Goal: Task Accomplishment & Management: Manage account settings

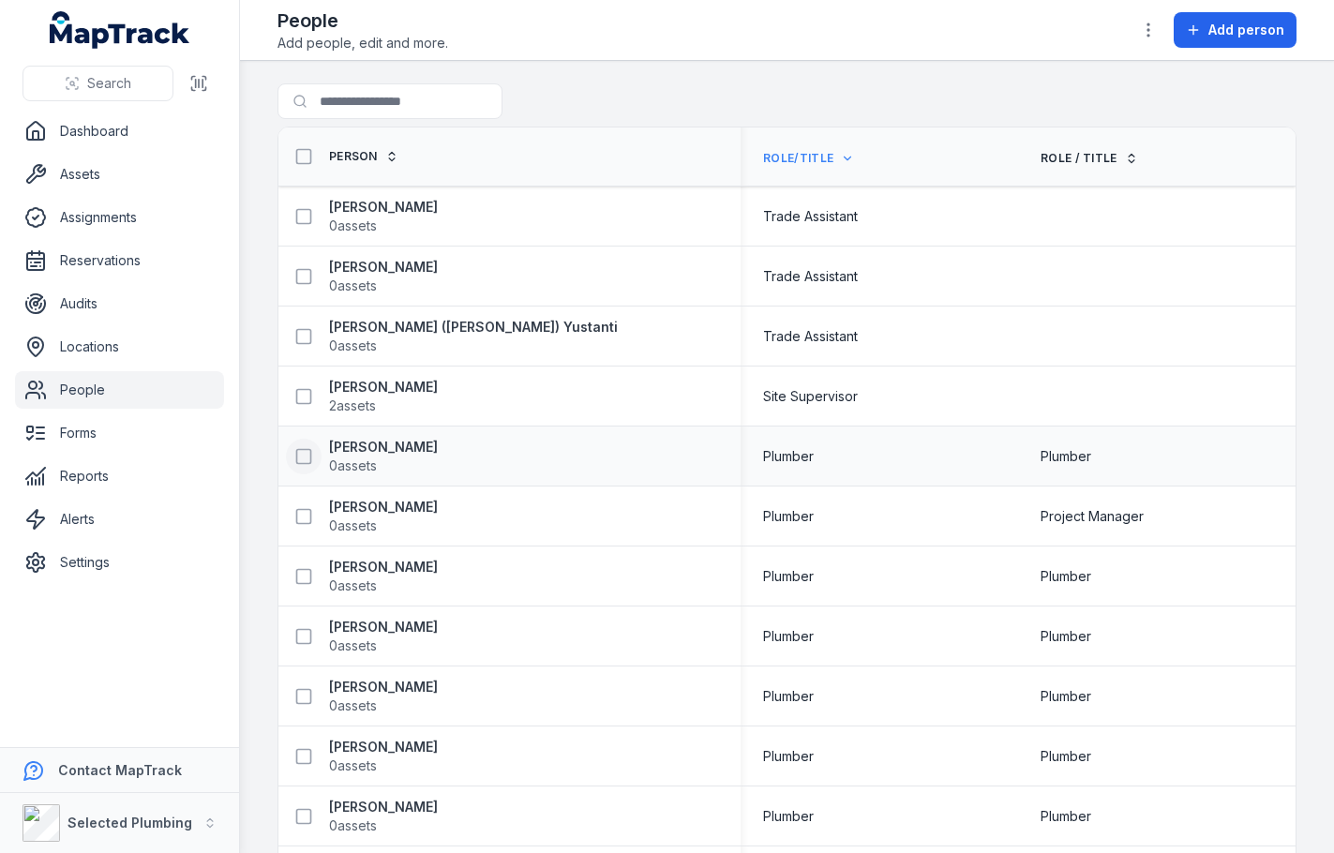
click at [305, 459] on icon at bounding box center [303, 456] width 19 height 19
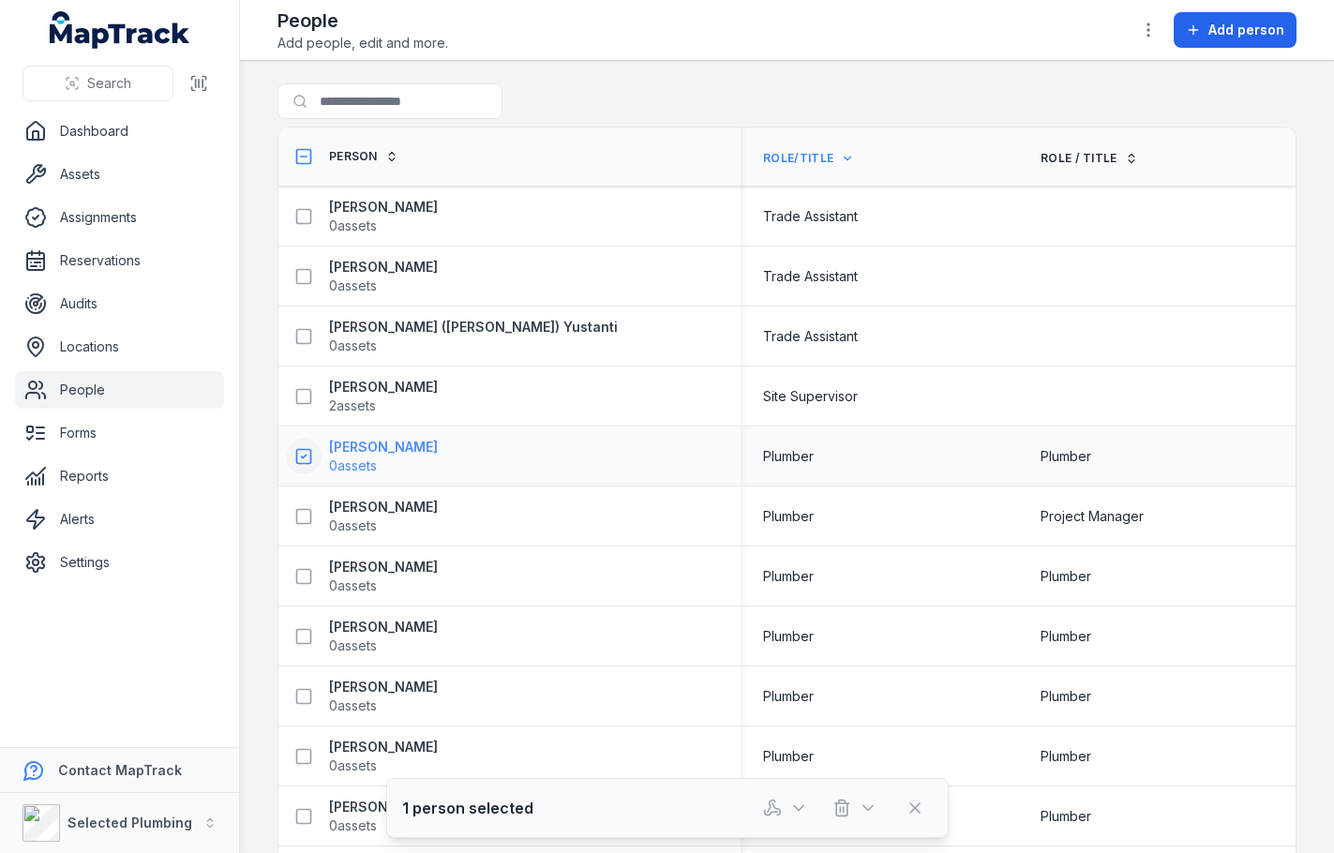
click at [386, 443] on strong "[PERSON_NAME]" at bounding box center [383, 447] width 109 height 19
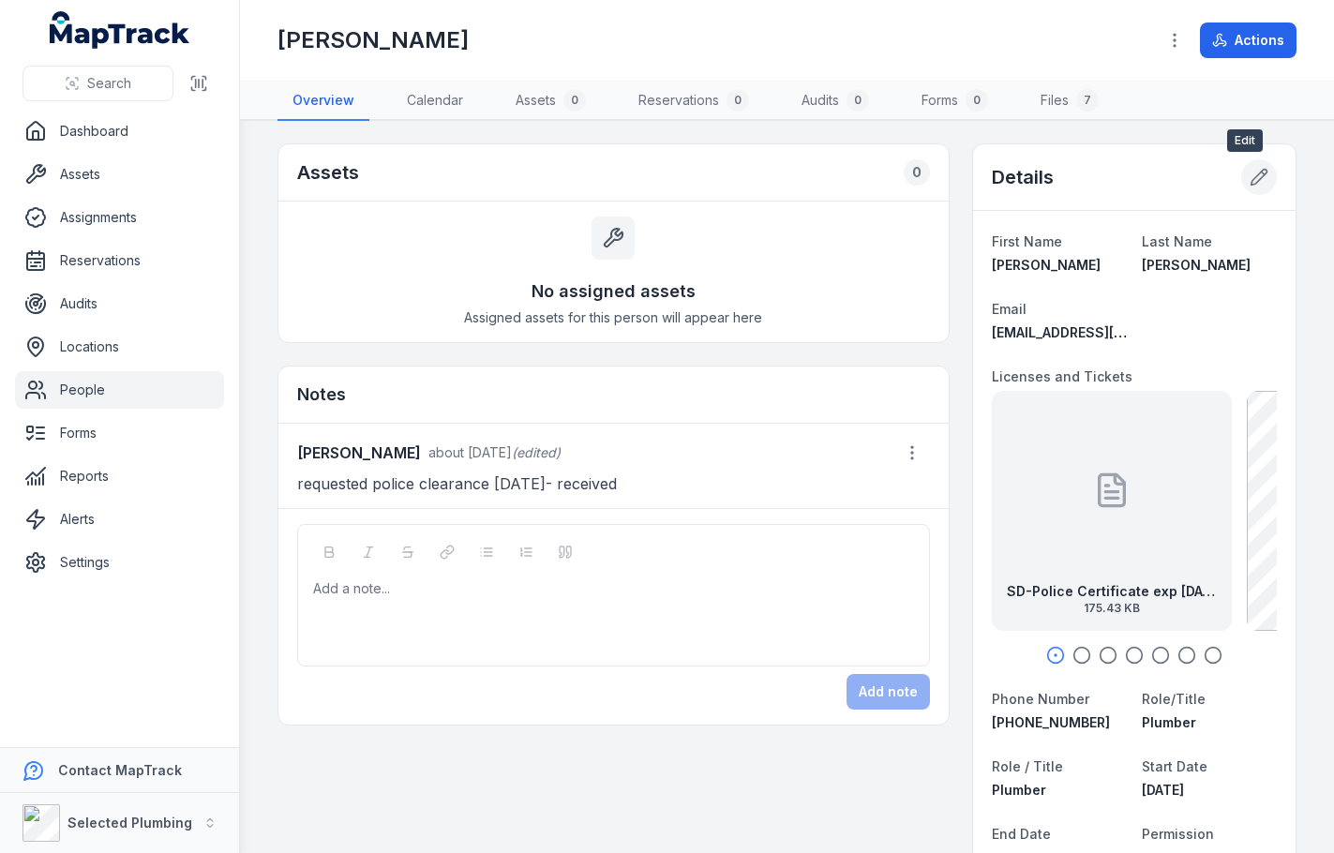
click at [1251, 176] on icon at bounding box center [1259, 178] width 16 height 16
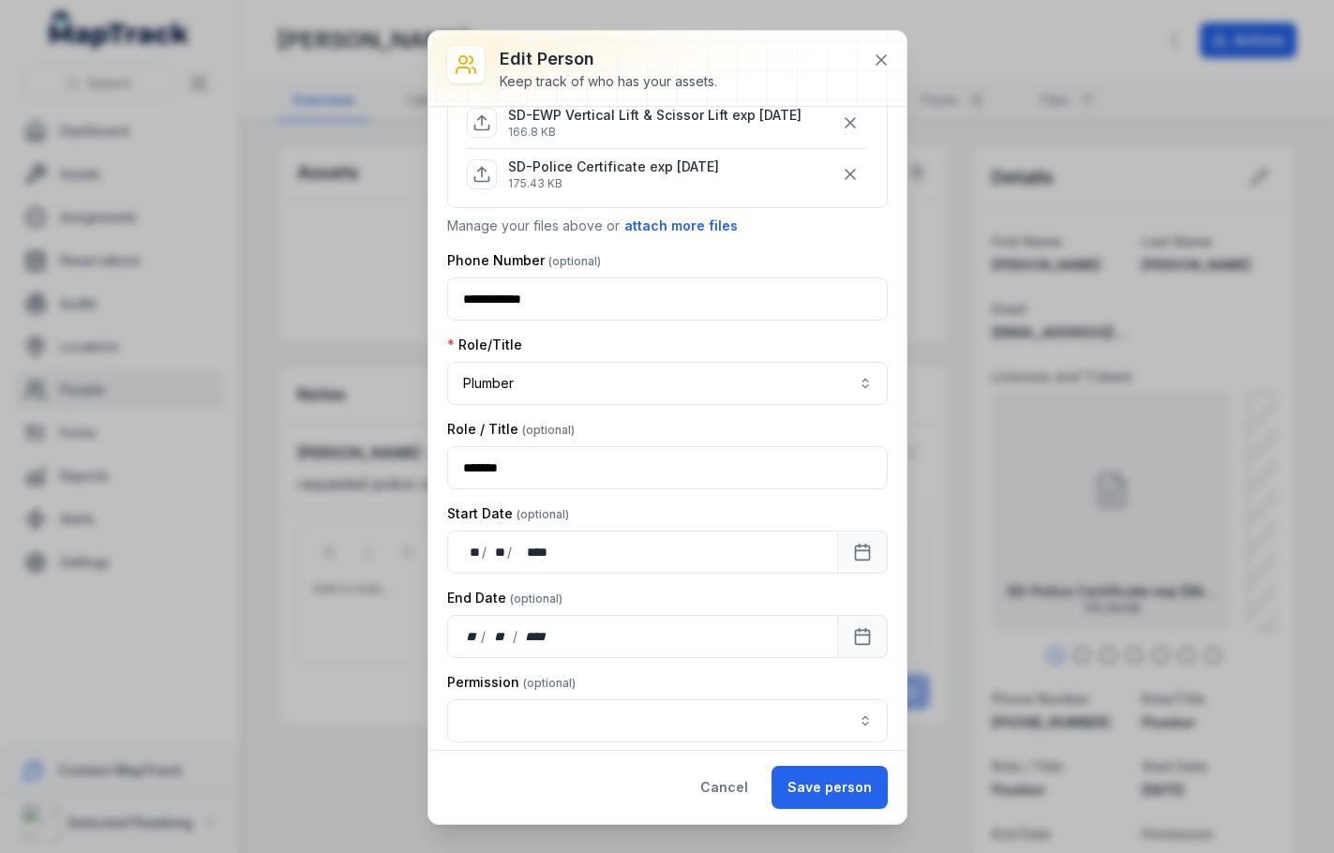
scroll to position [562, 0]
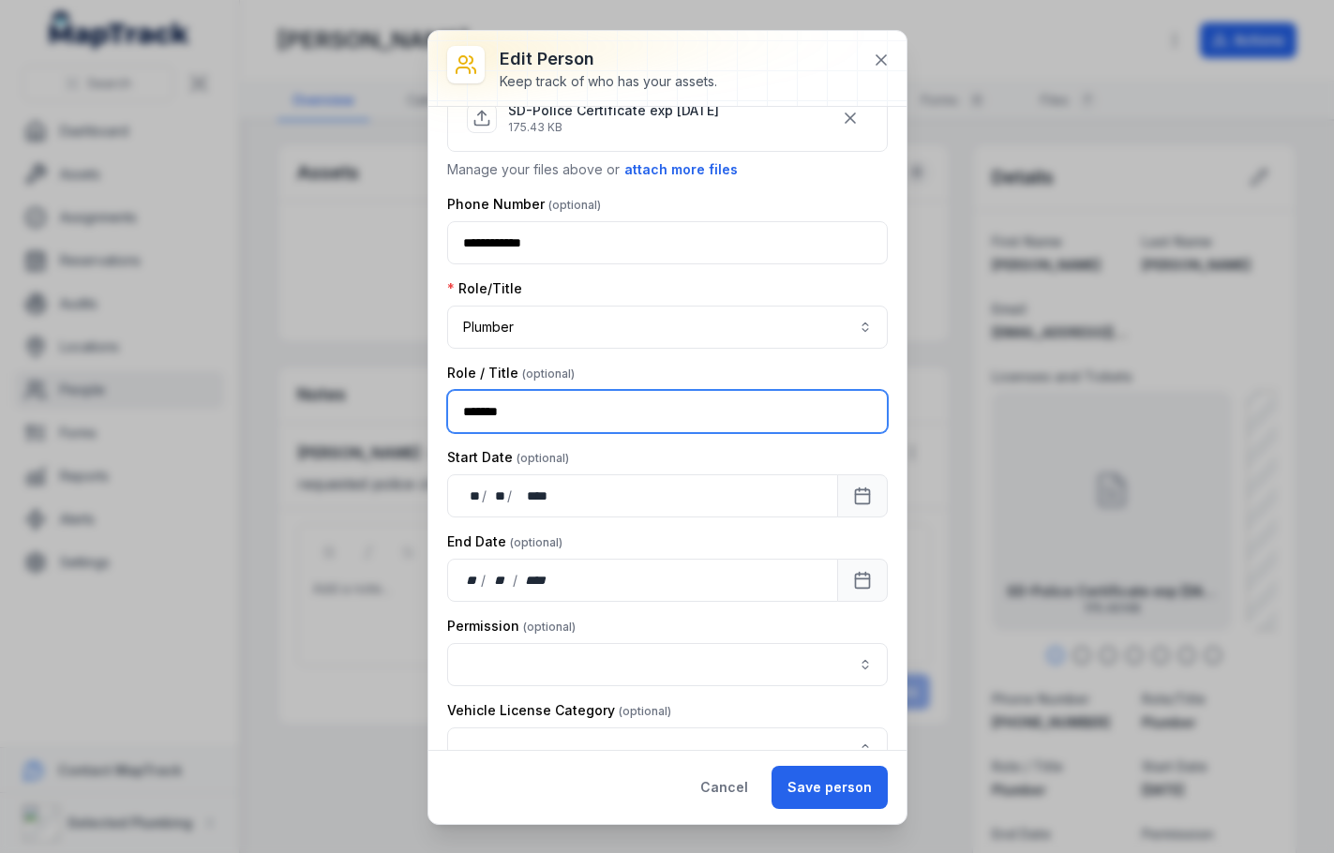
click at [553, 393] on input "*******" at bounding box center [667, 411] width 440 height 43
type input "*"
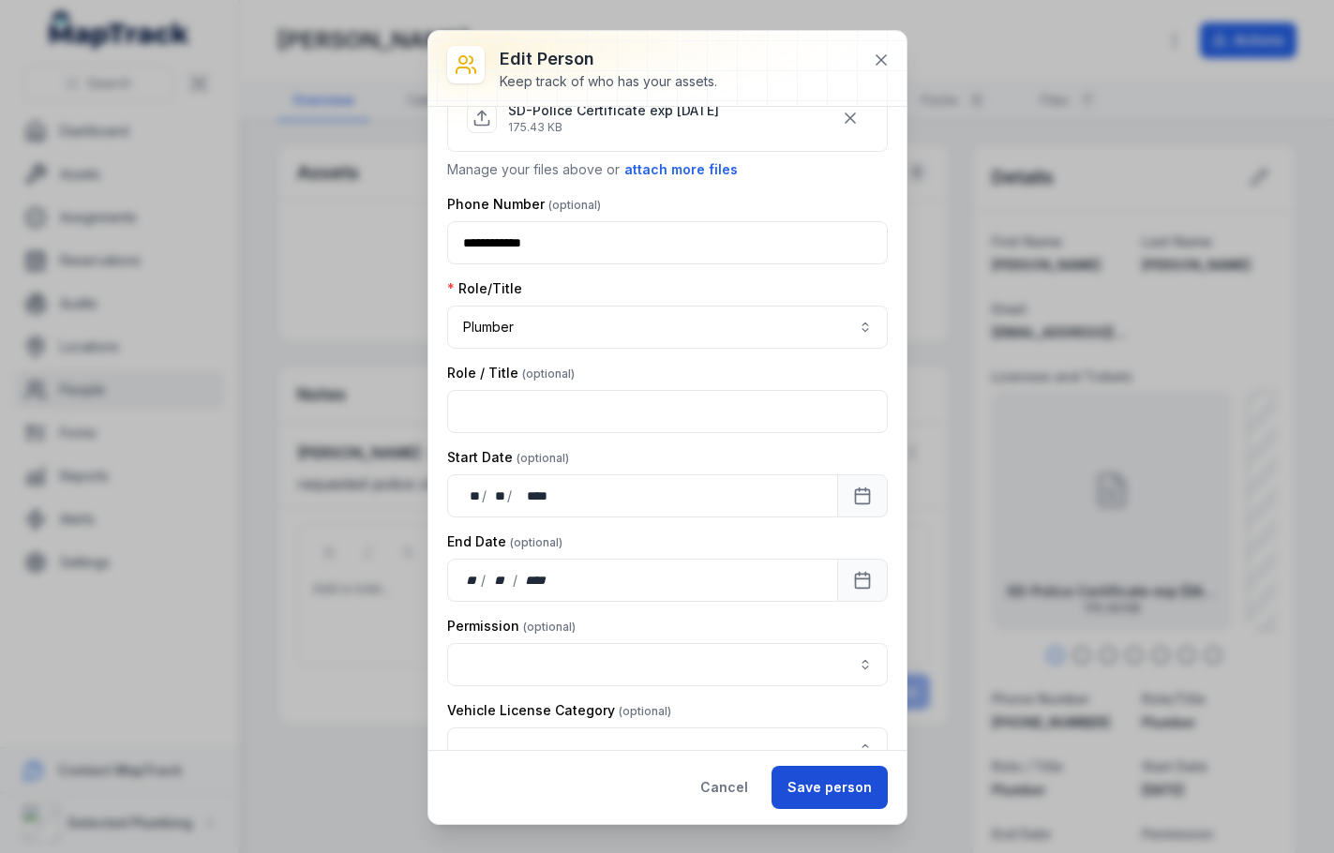
click at [805, 779] on button "Save person" at bounding box center [829, 787] width 116 height 43
